Goal: Information Seeking & Learning: Learn about a topic

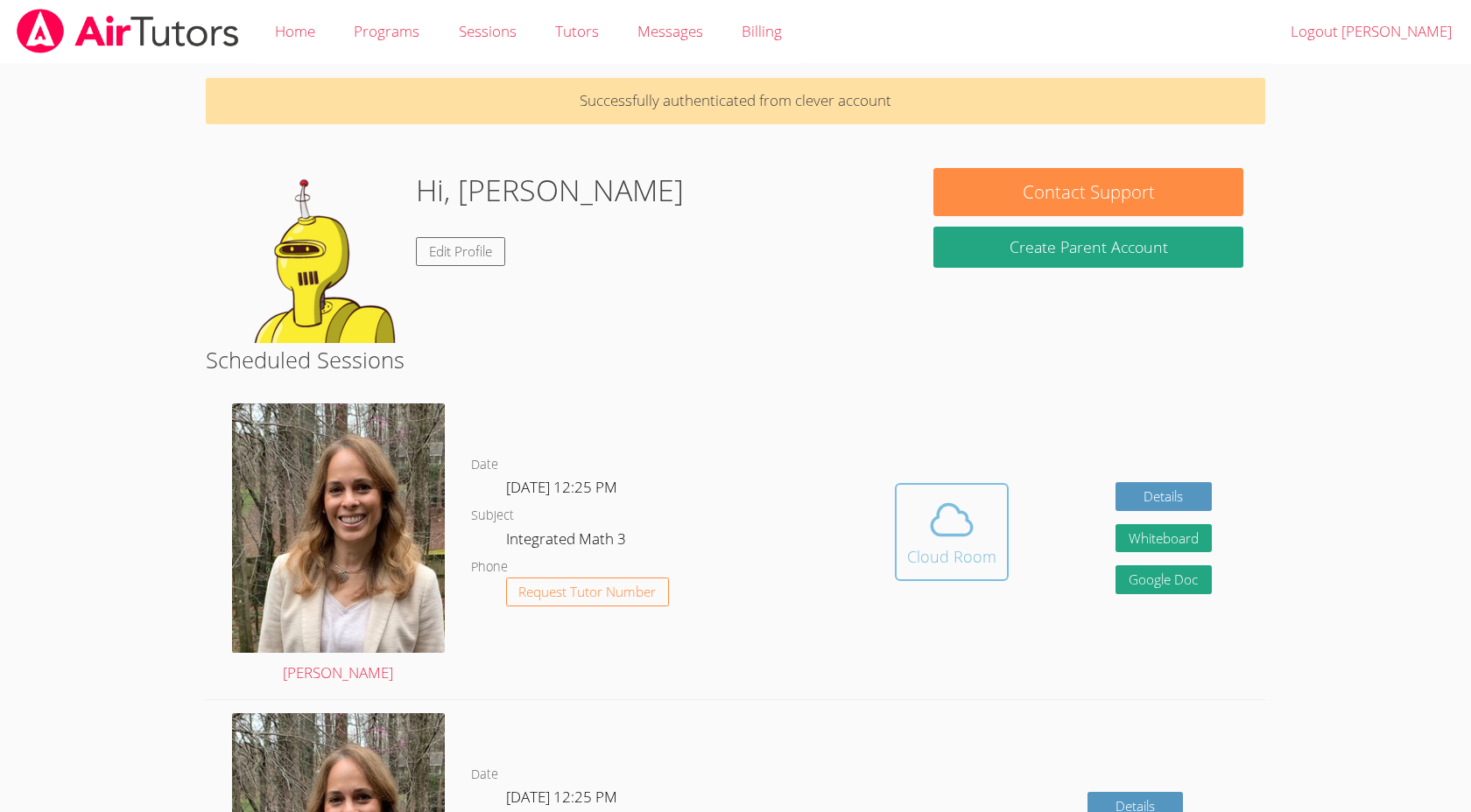
click at [958, 484] on button "Cloud Room" at bounding box center [951, 532] width 114 height 98
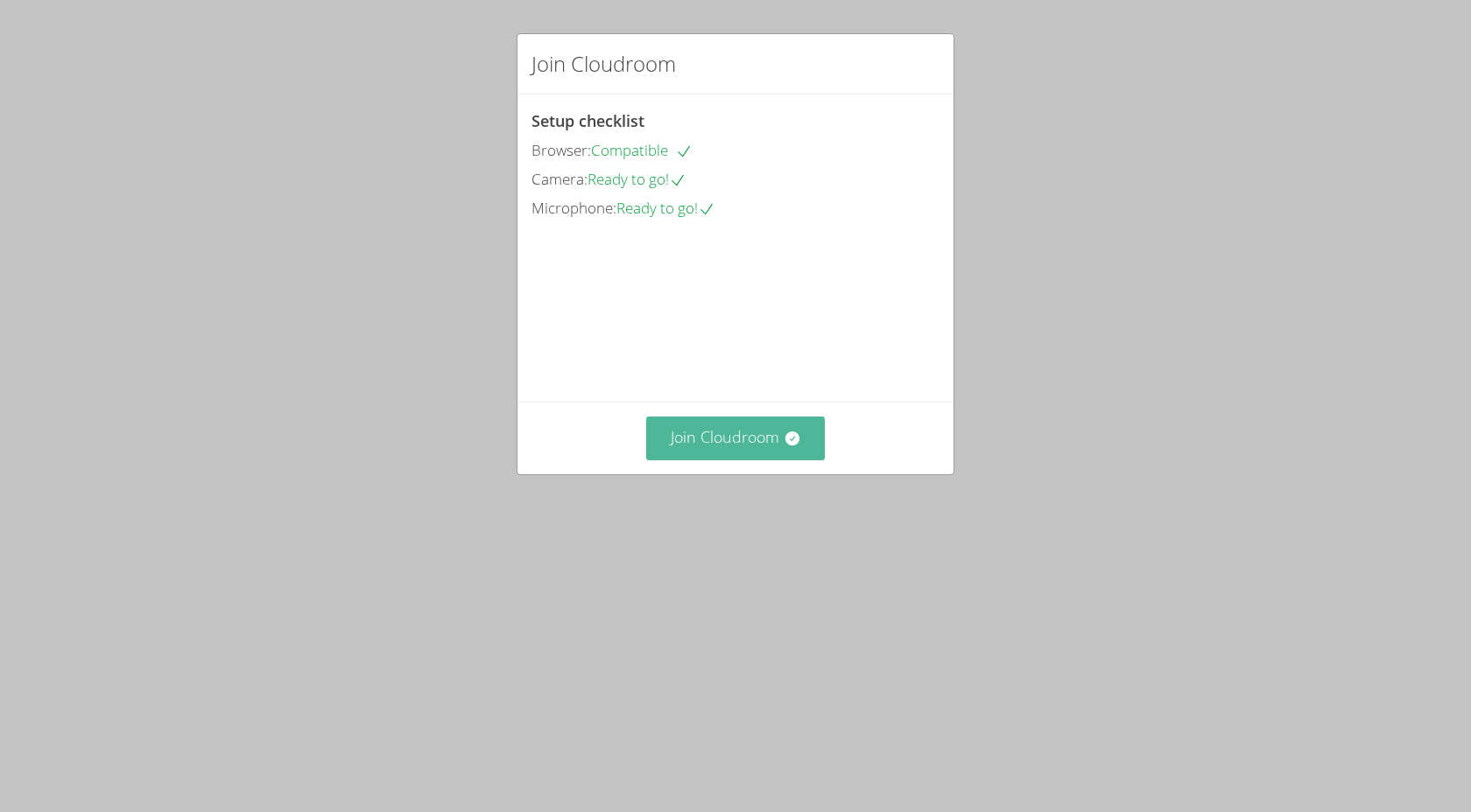
click at [794, 445] on icon at bounding box center [791, 438] width 14 height 14
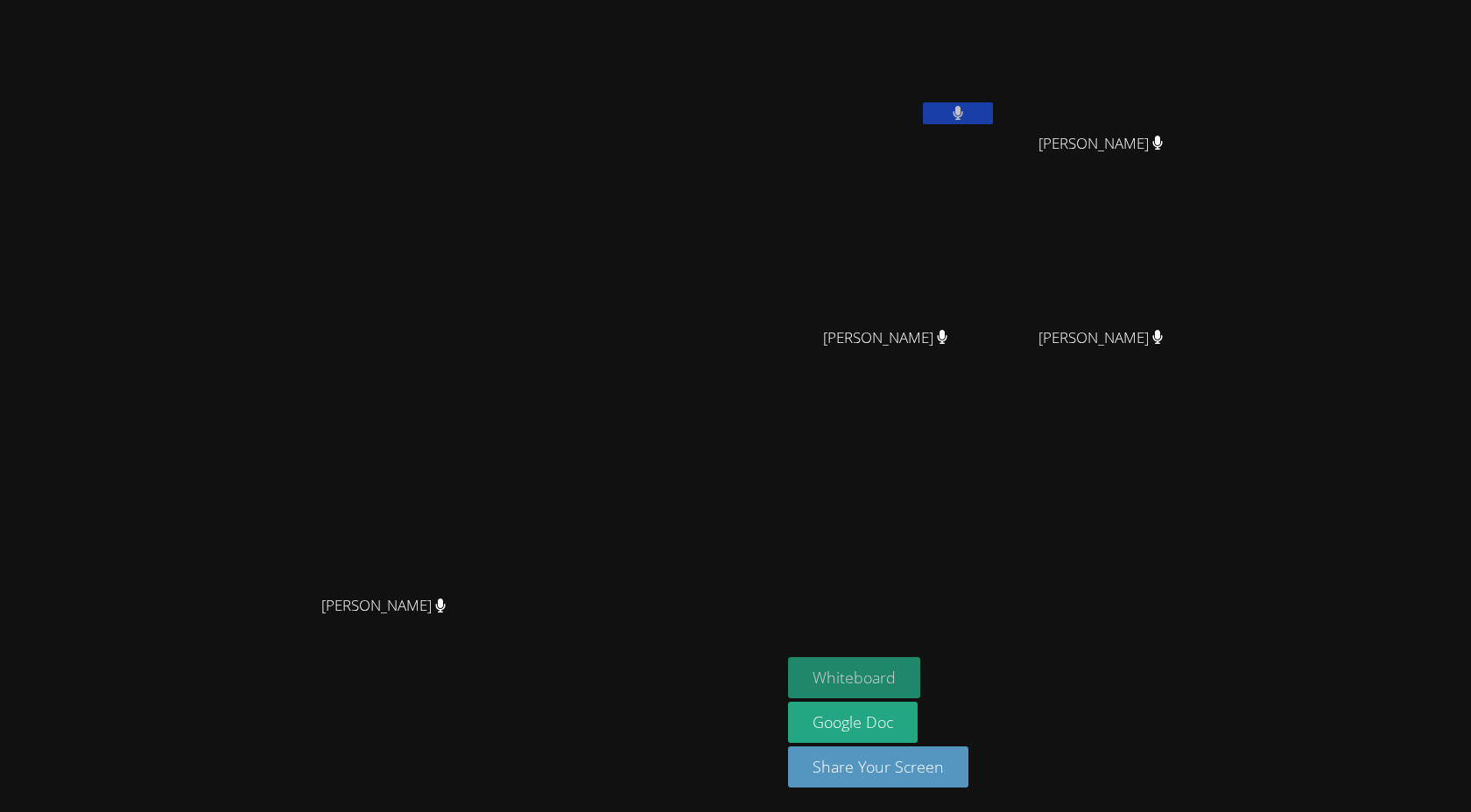
click at [920, 685] on button "Whiteboard" at bounding box center [854, 678] width 132 height 41
click at [993, 123] on div at bounding box center [958, 116] width 70 height 26
click at [964, 110] on icon at bounding box center [958, 113] width 11 height 15
click at [993, 120] on button at bounding box center [958, 114] width 70 height 22
click at [966, 109] on icon at bounding box center [958, 113] width 19 height 15
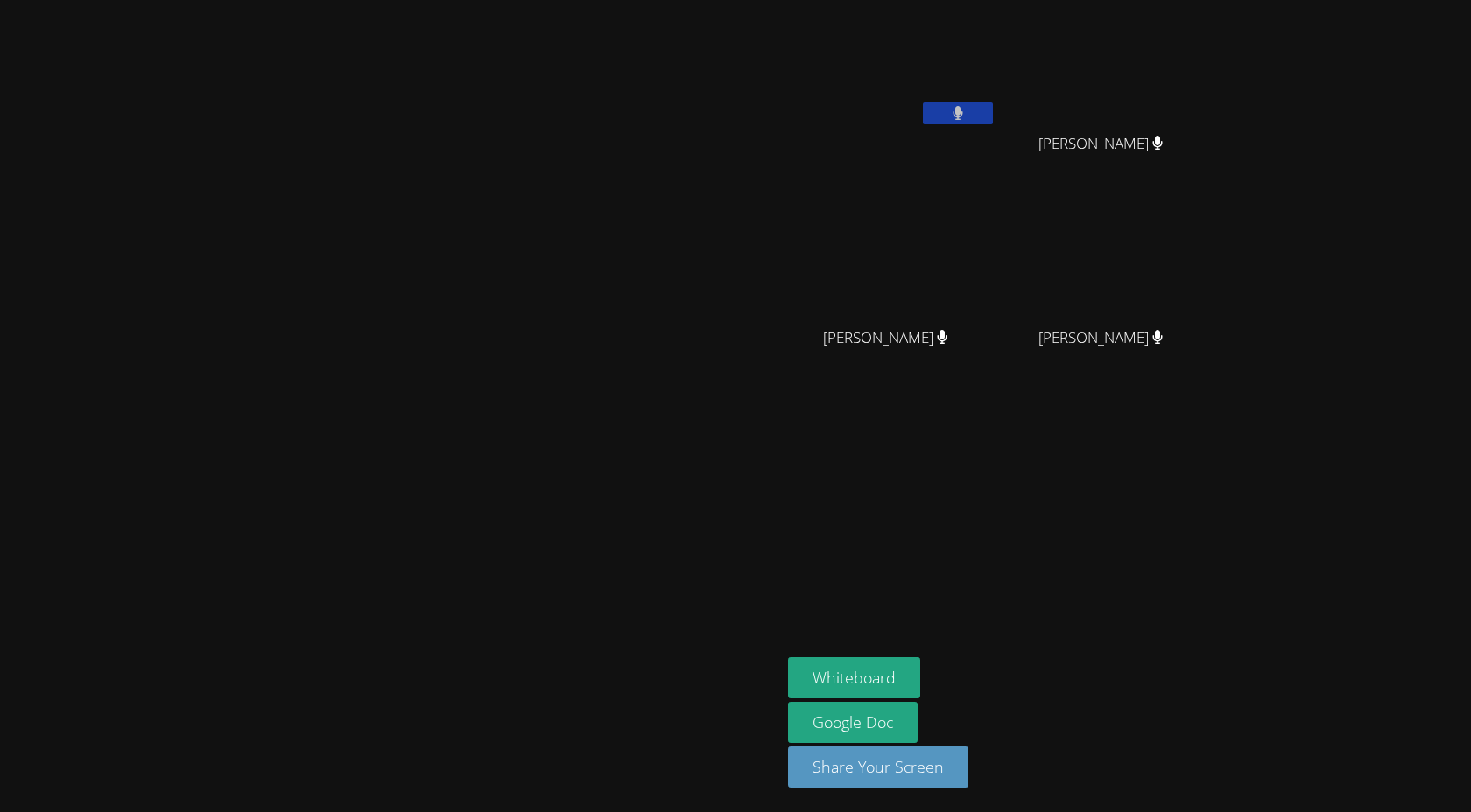
click at [963, 109] on icon at bounding box center [957, 113] width 10 height 15
click at [966, 112] on icon at bounding box center [958, 113] width 19 height 15
click at [963, 112] on icon at bounding box center [957, 113] width 10 height 15
click at [966, 112] on icon at bounding box center [958, 113] width 19 height 15
click at [963, 112] on icon at bounding box center [957, 113] width 10 height 15
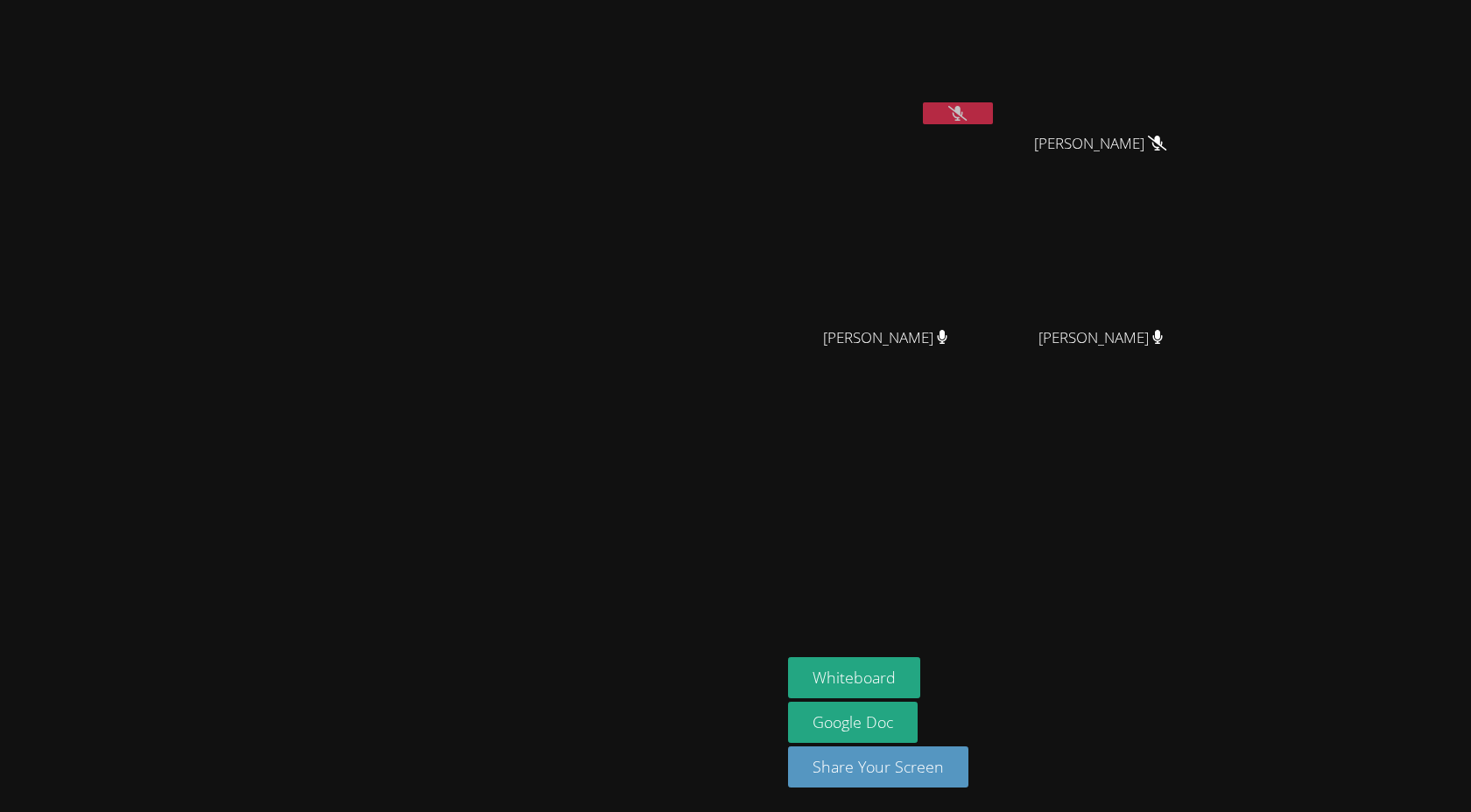
click at [966, 112] on icon at bounding box center [958, 113] width 19 height 15
click at [963, 112] on icon at bounding box center [957, 113] width 10 height 15
click at [966, 112] on icon at bounding box center [958, 113] width 19 height 15
click at [963, 112] on icon at bounding box center [957, 113] width 10 height 15
click at [966, 112] on icon at bounding box center [958, 113] width 19 height 15
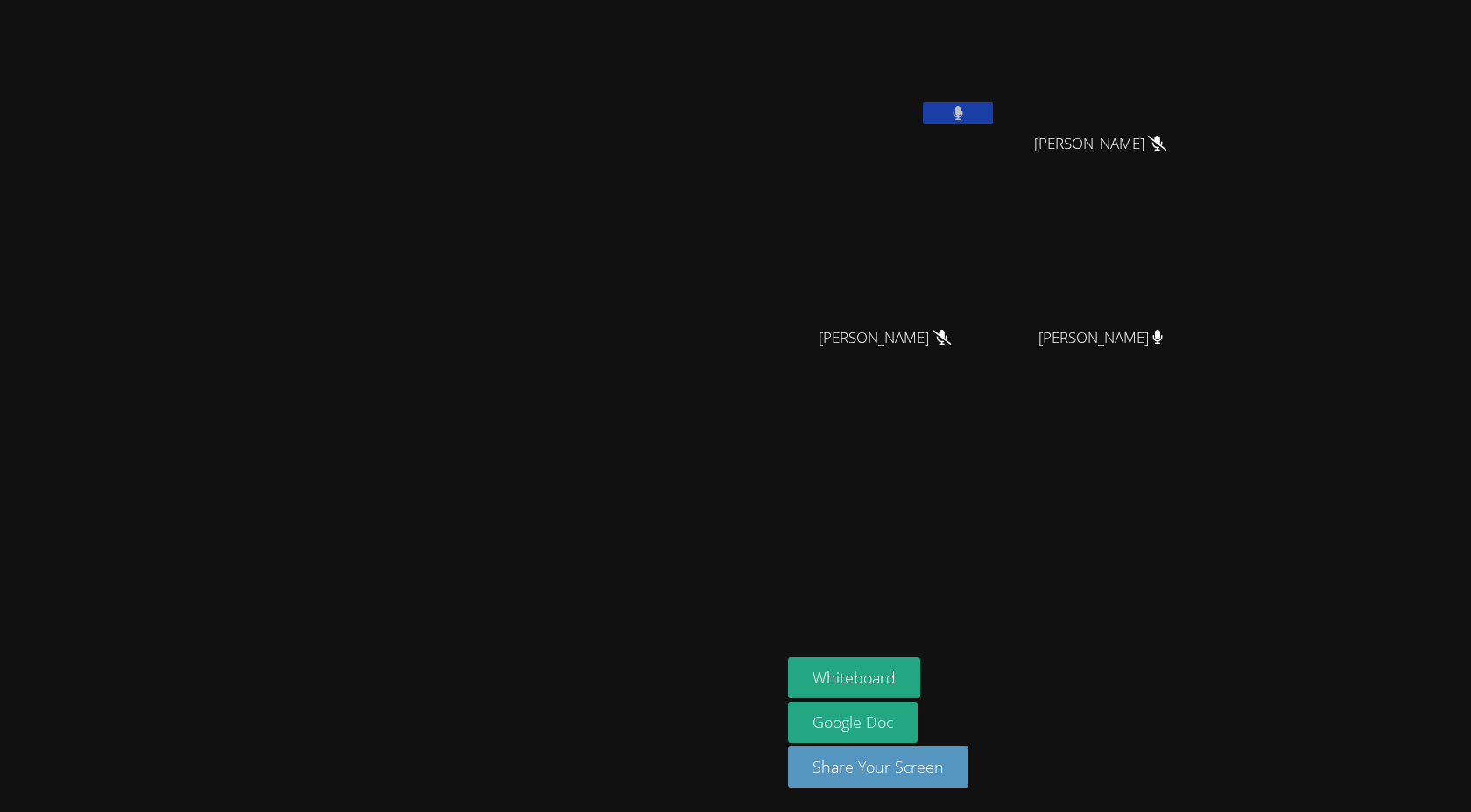
click at [963, 112] on icon at bounding box center [957, 113] width 10 height 15
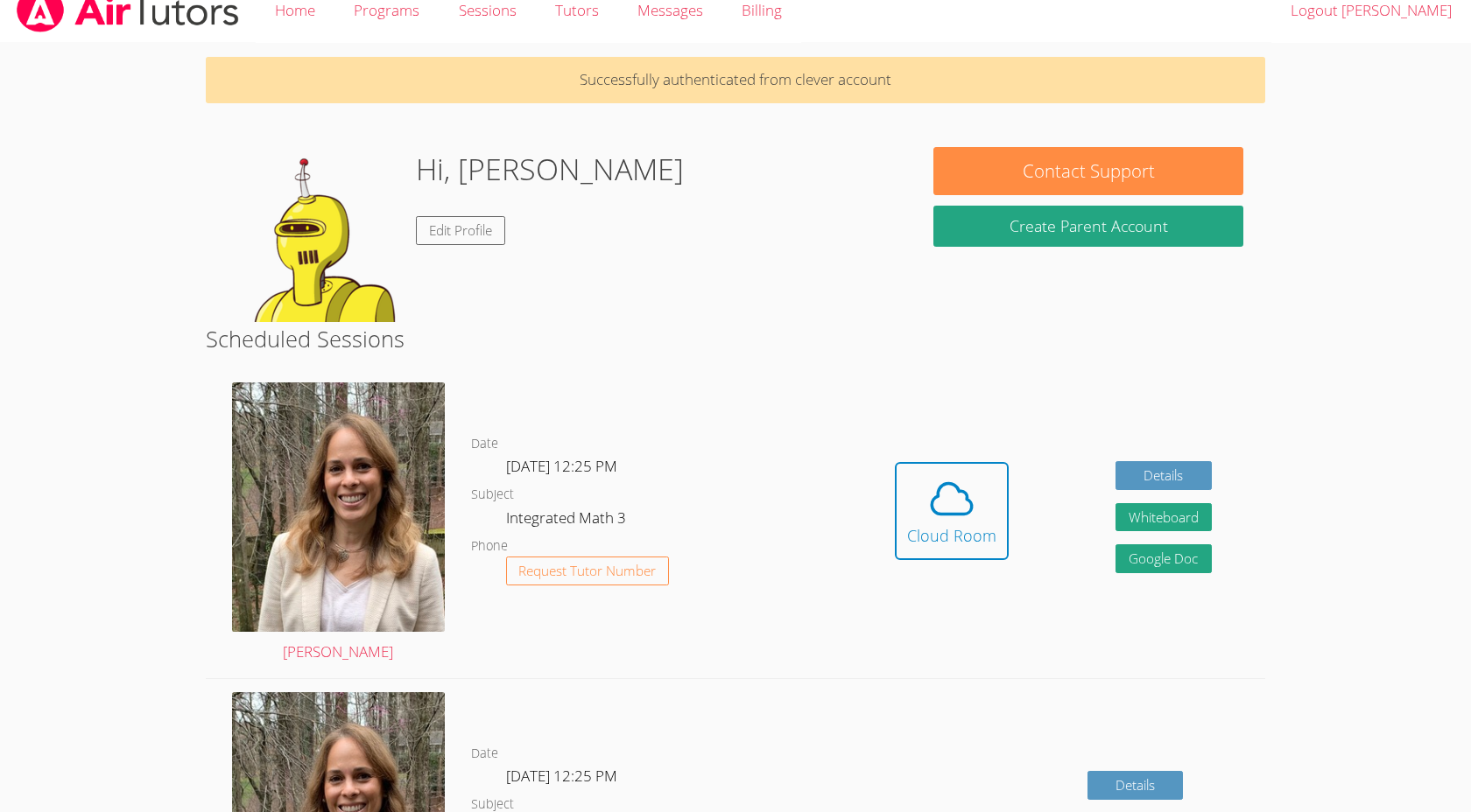
scroll to position [26, 0]
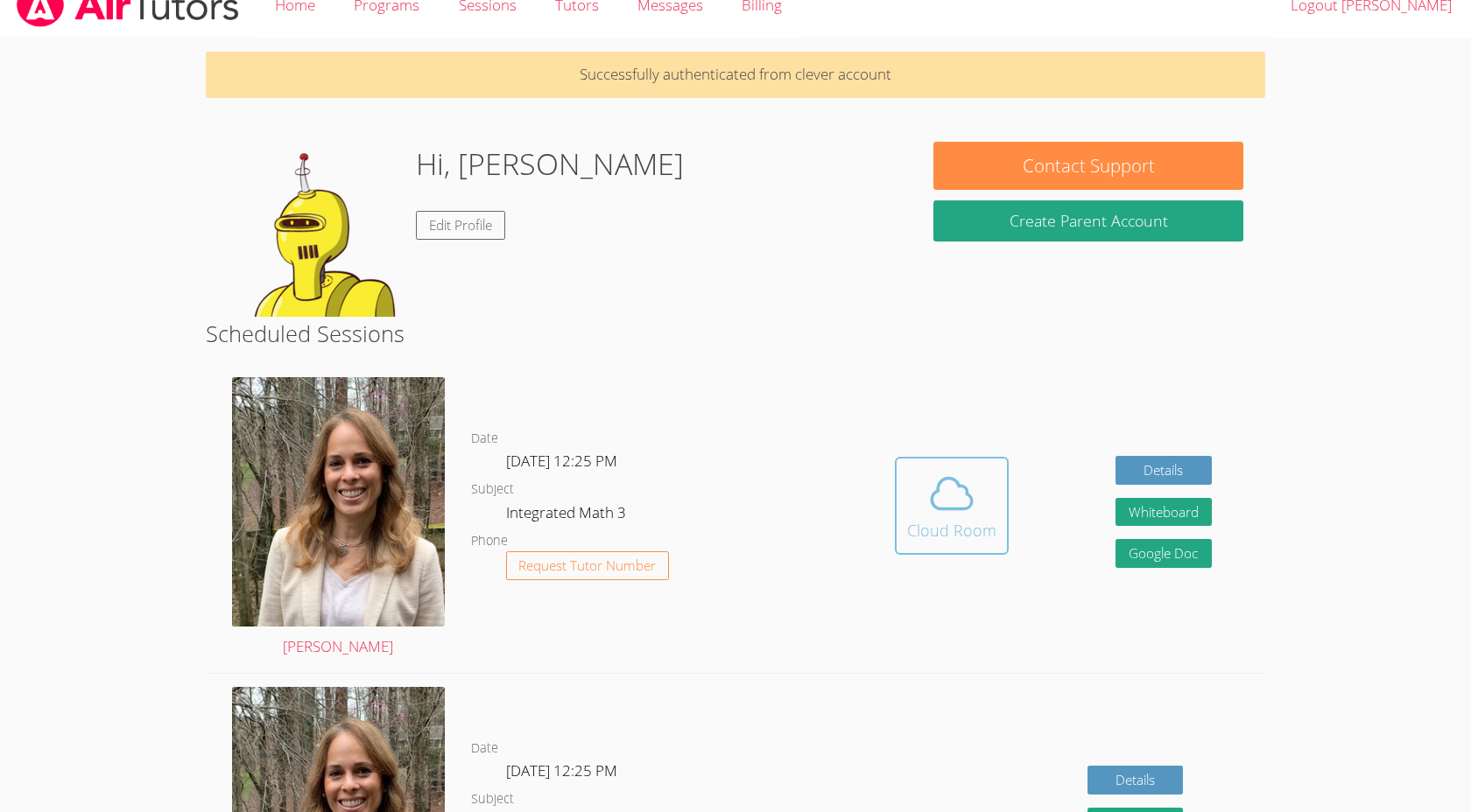
click at [920, 488] on span at bounding box center [951, 493] width 89 height 49
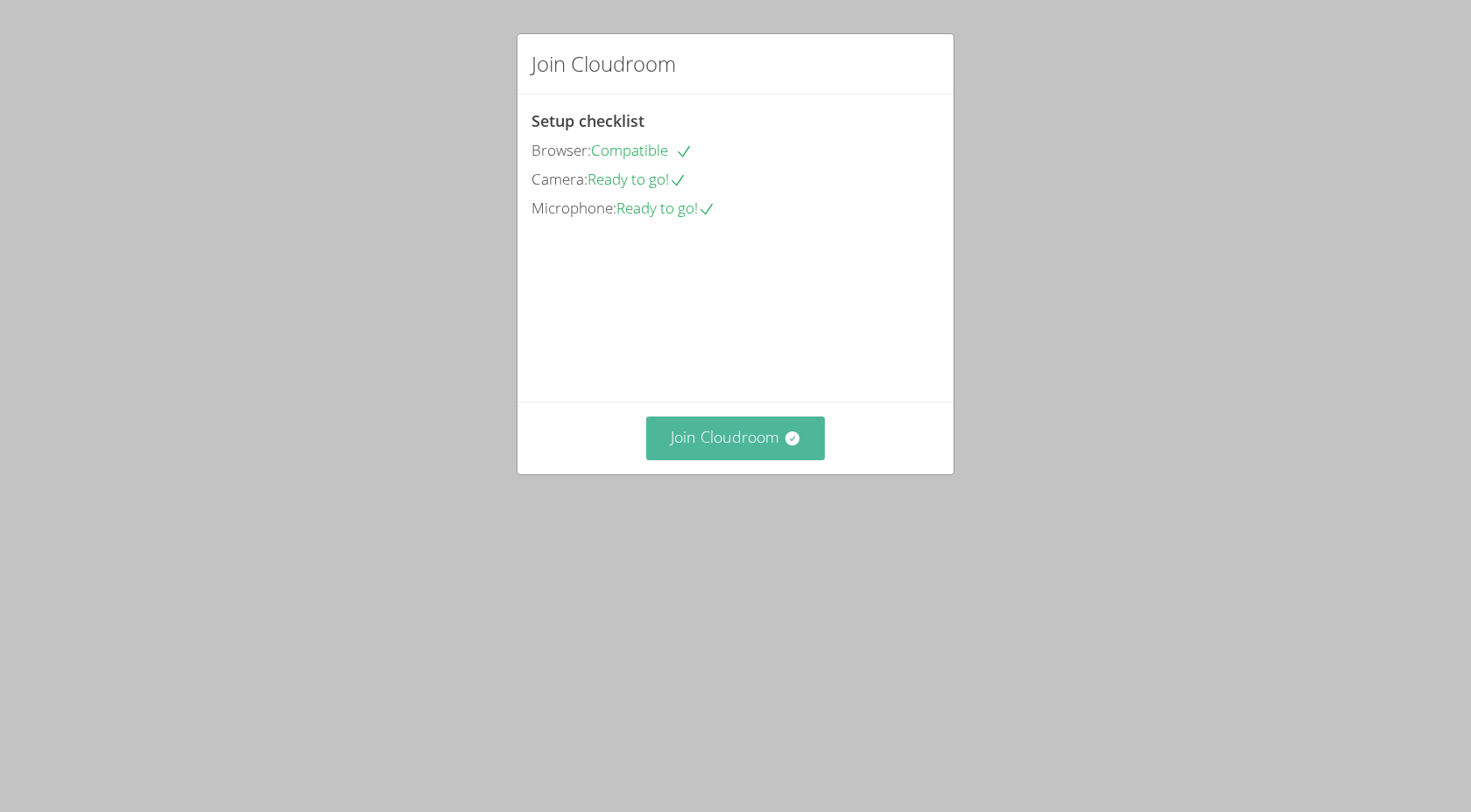
click at [762, 459] on button "Join Cloudroom" at bounding box center [736, 438] width 180 height 43
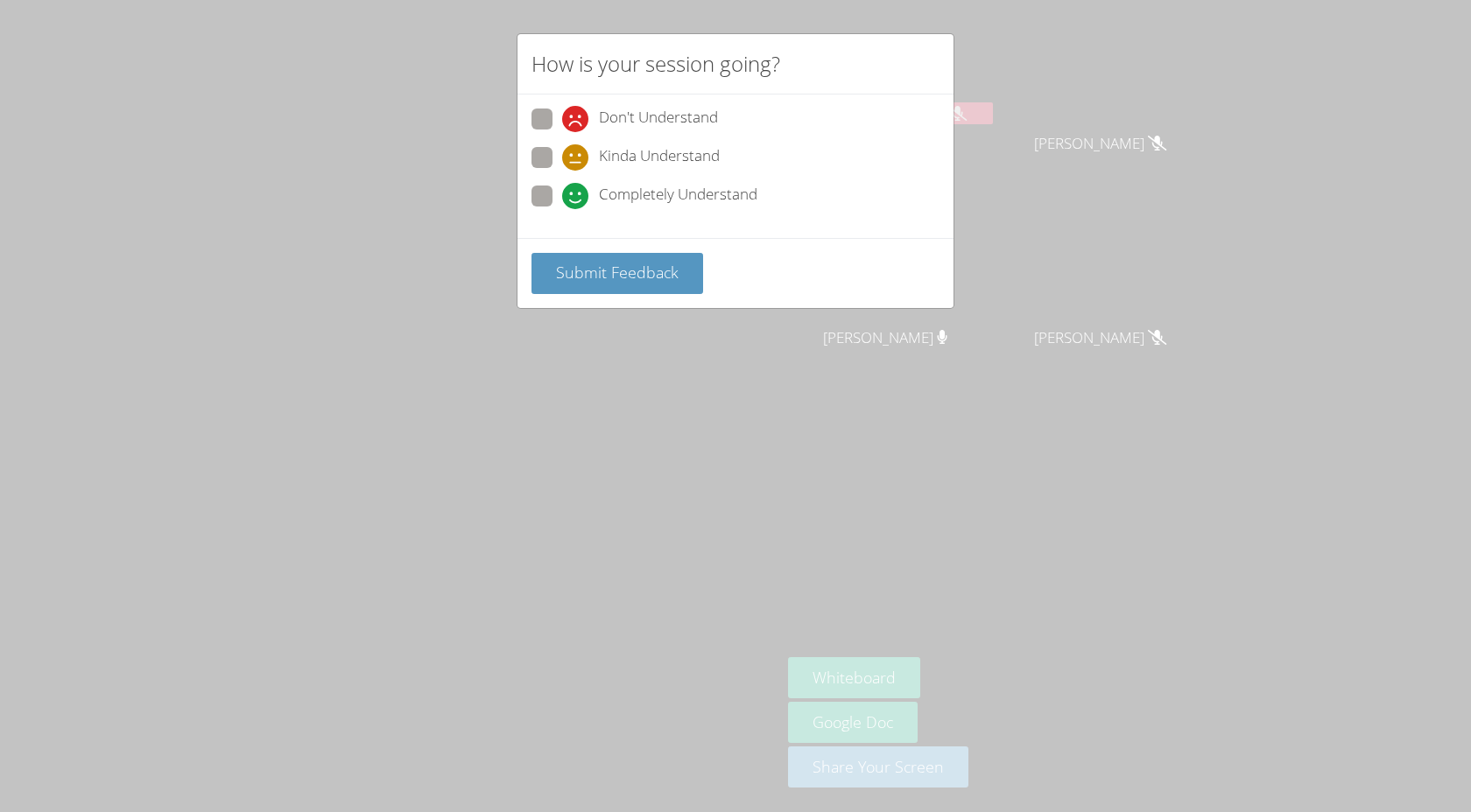
click at [691, 180] on div "Don't Understand Kinda Understand Completely Understand" at bounding box center [736, 162] width 408 height 108
click at [690, 197] on span "Completely Understand" at bounding box center [677, 196] width 158 height 26
click at [577, 197] on input "Completely Understand" at bounding box center [570, 193] width 15 height 15
radio input "true"
click at [659, 264] on span "Submit Feedback" at bounding box center [617, 272] width 122 height 21
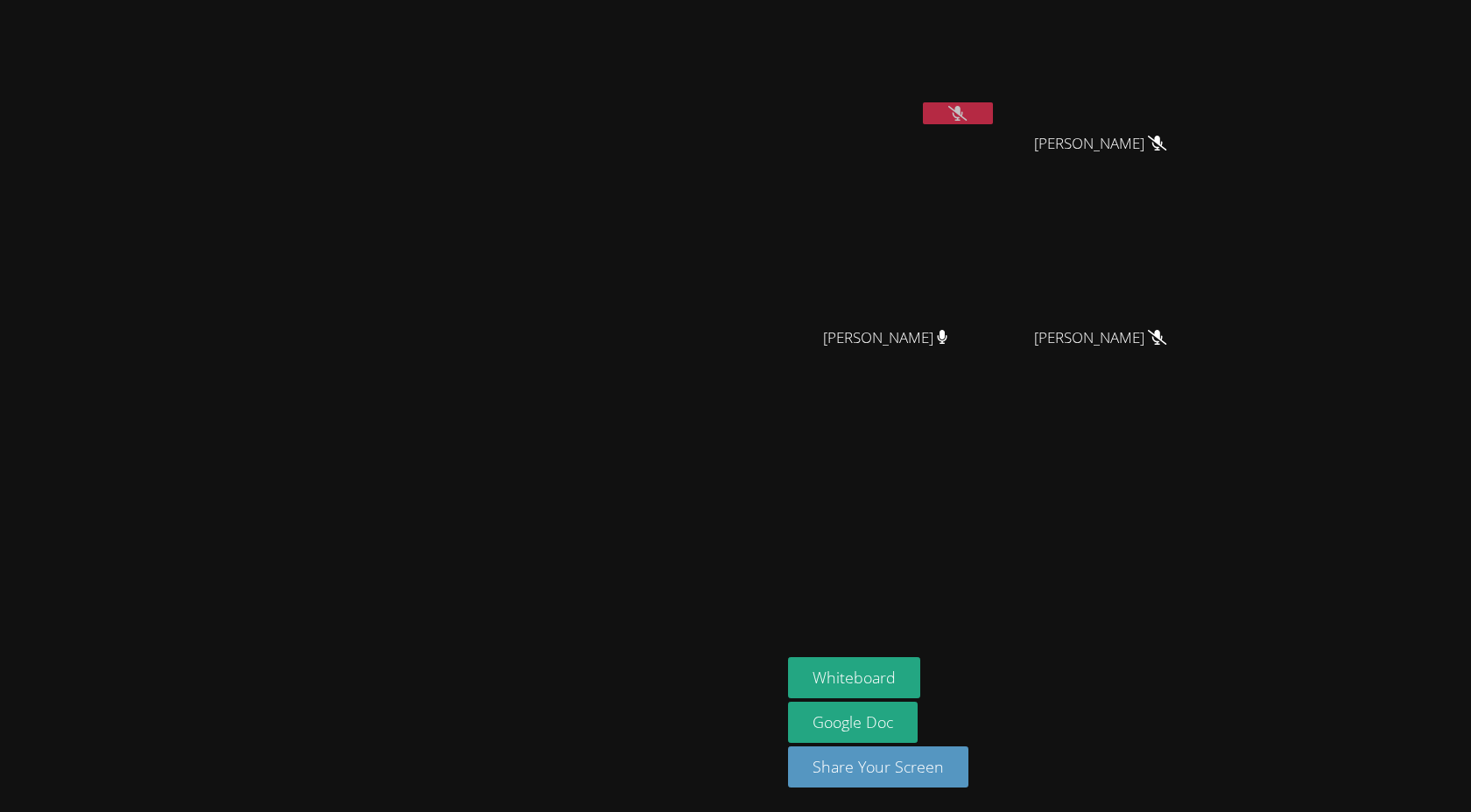
click at [966, 113] on icon at bounding box center [958, 113] width 19 height 15
click at [993, 113] on button at bounding box center [958, 114] width 70 height 22
click at [993, 114] on button at bounding box center [958, 114] width 70 height 22
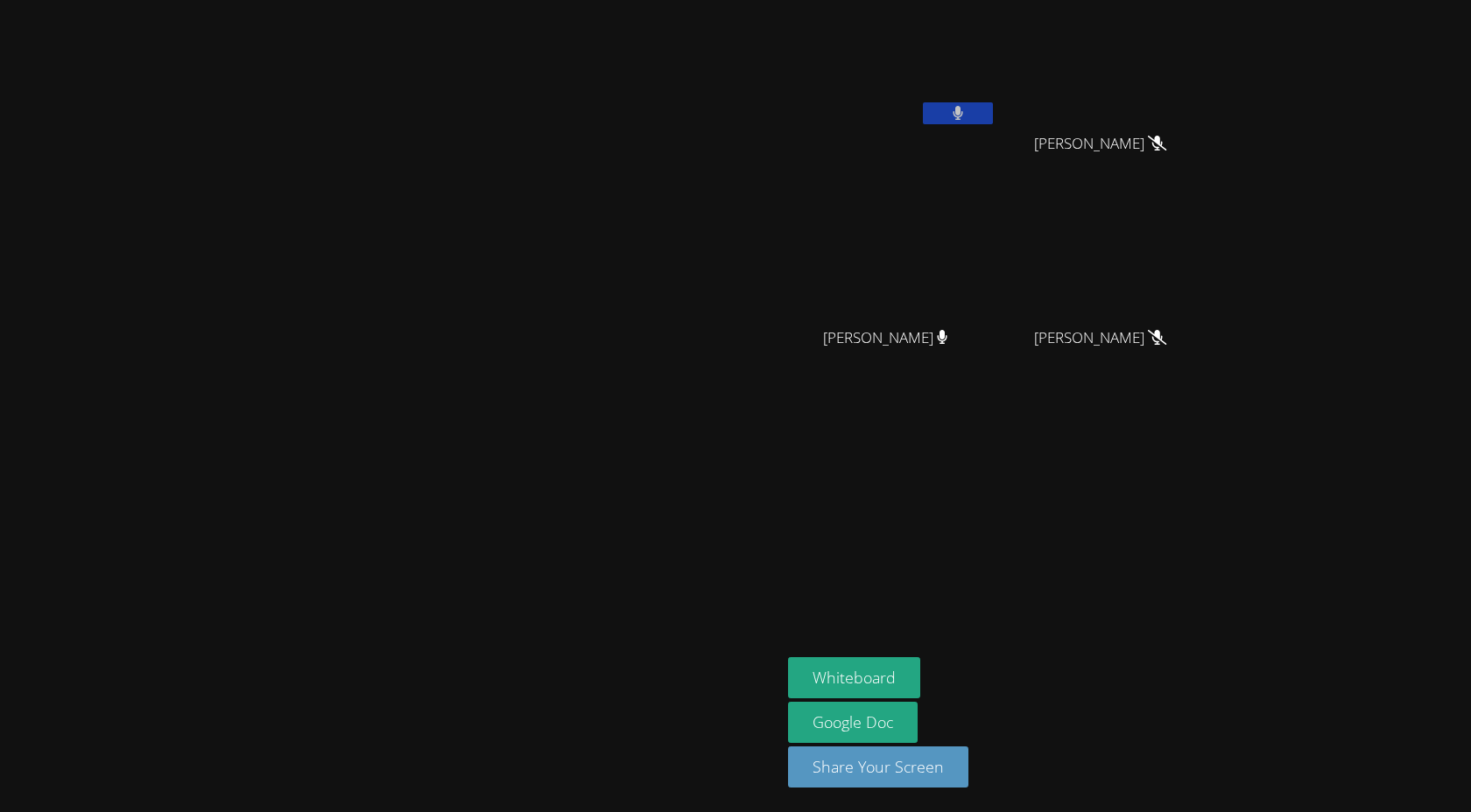
click at [993, 114] on button at bounding box center [958, 114] width 70 height 22
